Goal: Book appointment/travel/reservation

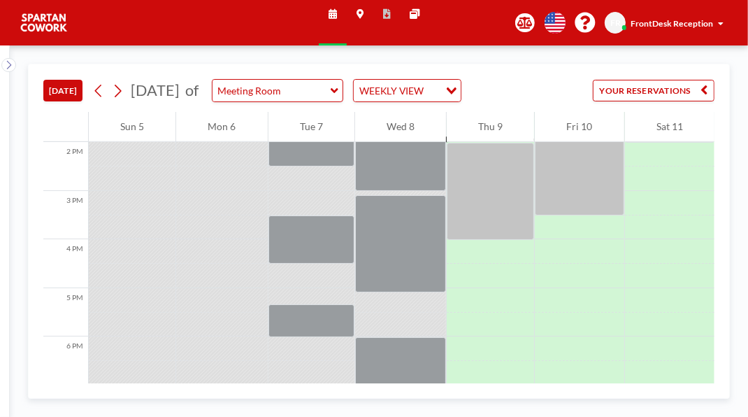
scroll to position [680, 0]
click at [511, 240] on div at bounding box center [490, 191] width 87 height 97
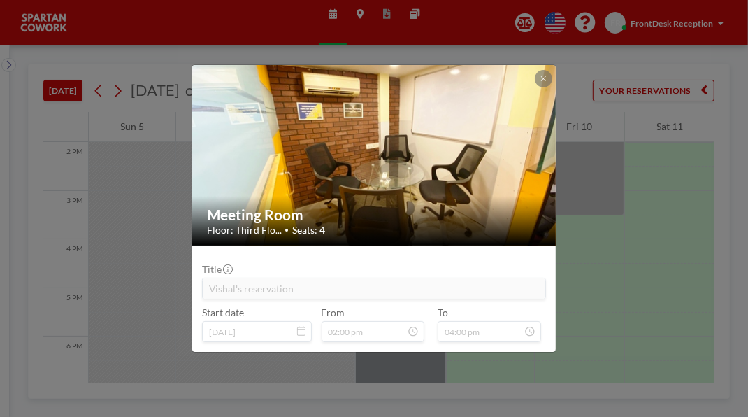
click at [555, 294] on form "Title Vishal's reservation Start date [DATE] From 02:00 pm - To 04:00 pm" at bounding box center [373, 298] width 363 height 106
click at [546, 75] on icon at bounding box center [543, 78] width 6 height 7
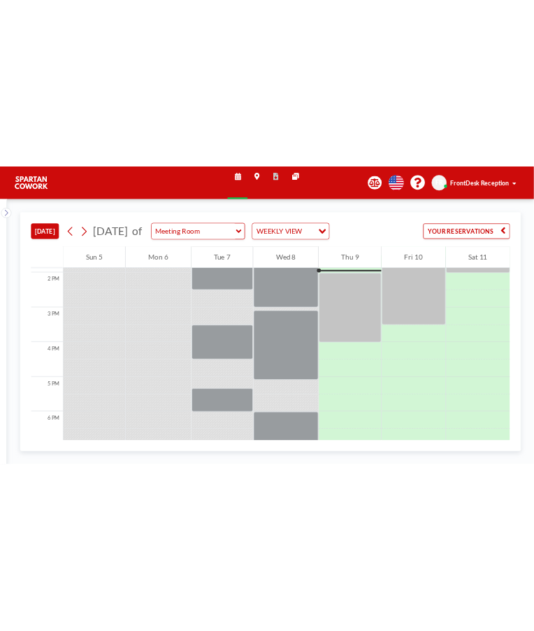
scroll to position [683, 0]
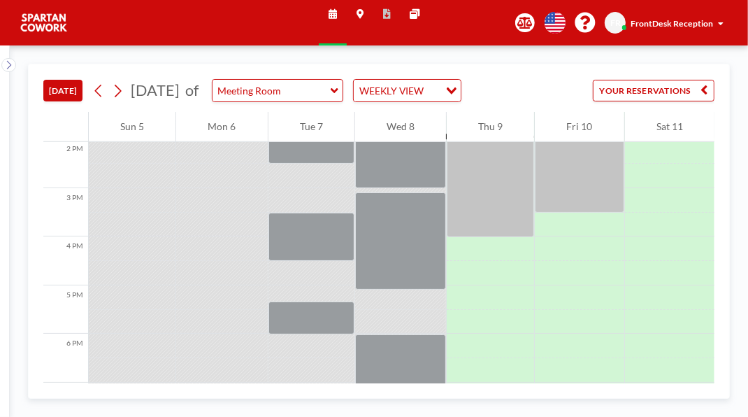
click at [495, 237] on div at bounding box center [490, 188] width 87 height 97
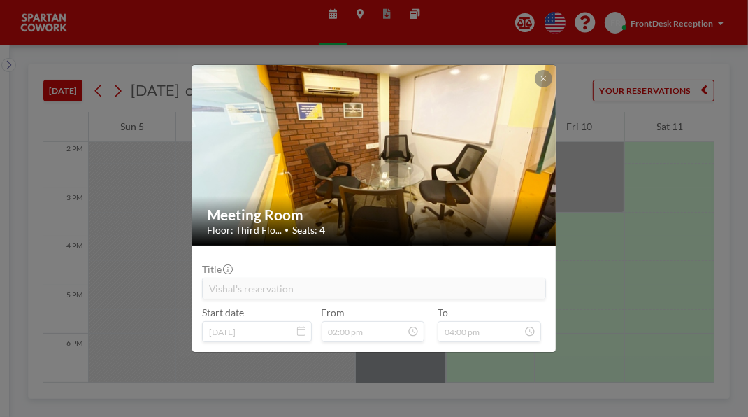
click at [552, 71] on div at bounding box center [543, 78] width 17 height 17
click at [552, 70] on button at bounding box center [543, 78] width 17 height 17
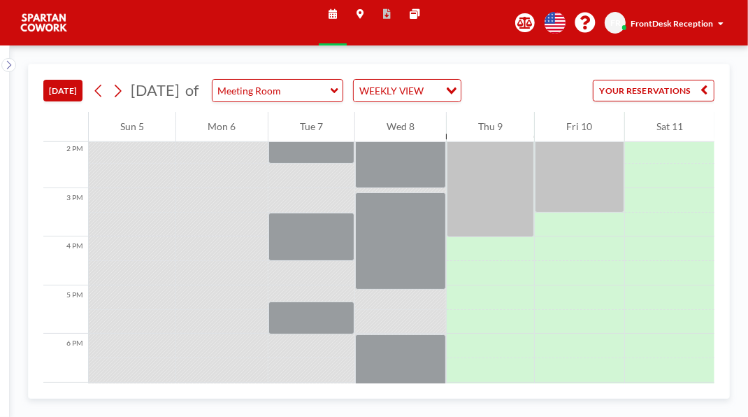
click at [497, 237] on div at bounding box center [490, 188] width 87 height 97
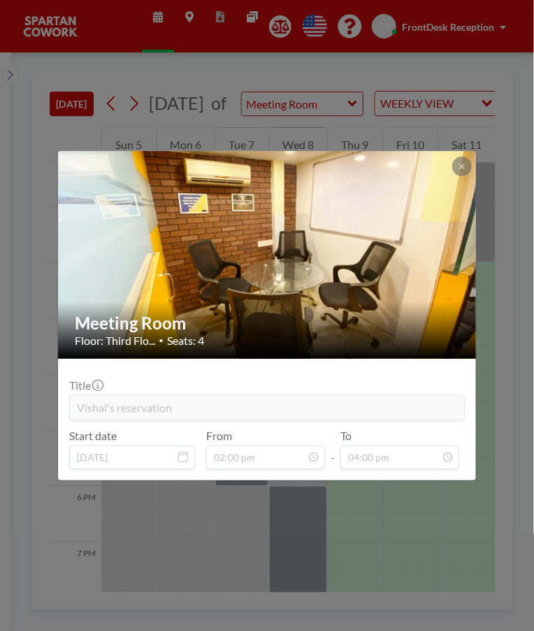
click at [469, 165] on button at bounding box center [462, 167] width 20 height 20
